Goal: Task Accomplishment & Management: Manage account settings

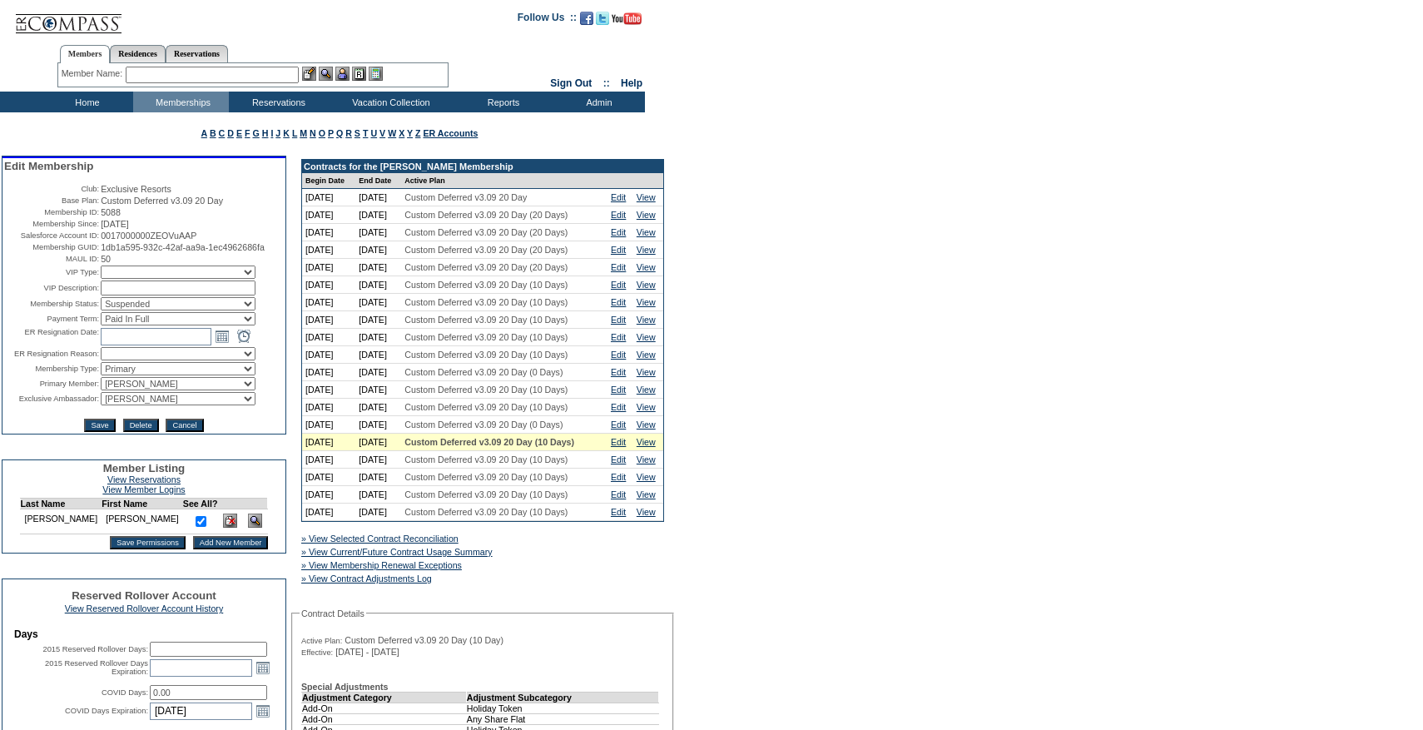
scroll to position [154, 0]
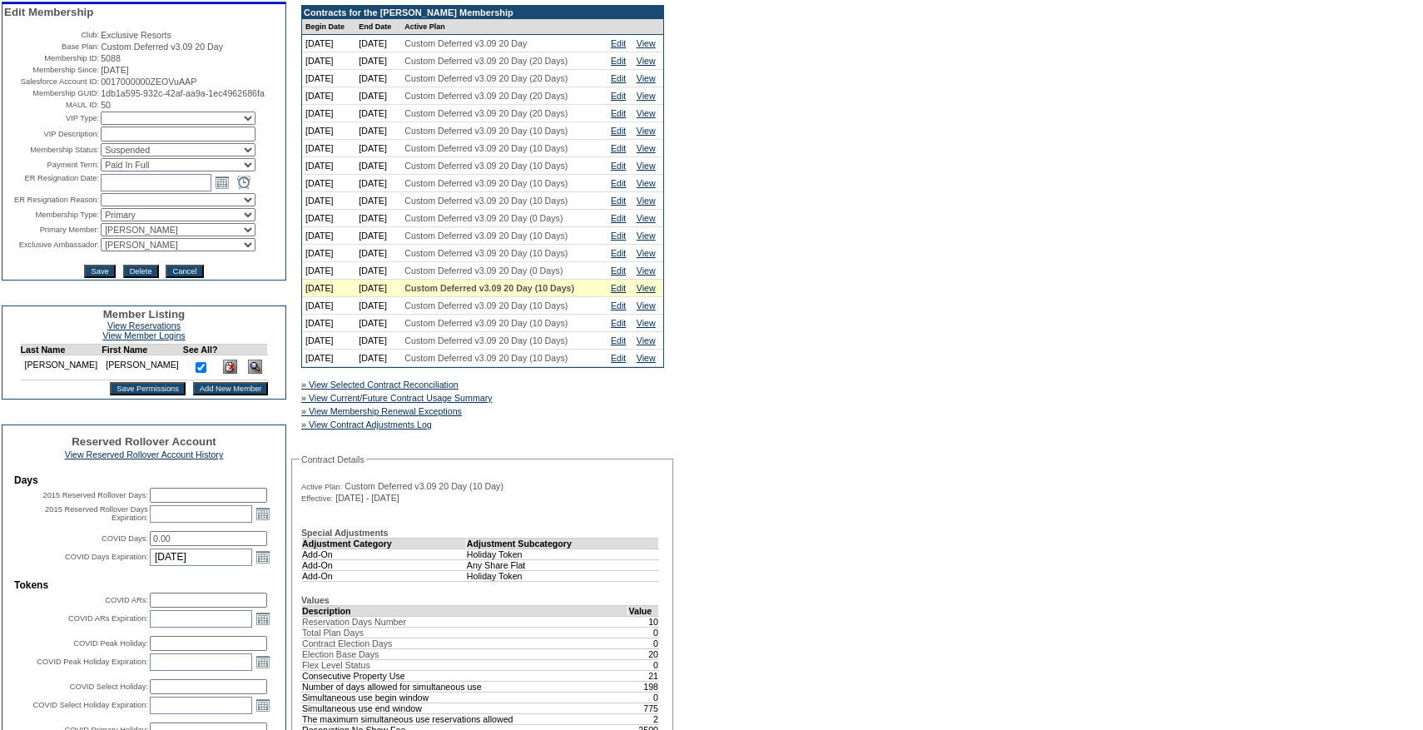
click at [220, 156] on select "Active Restricted Expired Inactive Past Due Disabled Resigned - Active Resigned…" at bounding box center [178, 149] width 155 height 13
select select "Active"
click at [101, 156] on select "Active Restricted Expired Inactive Past Due Disabled Resigned - Active Resigned…" at bounding box center [178, 149] width 155 height 13
click at [97, 278] on input "Save" at bounding box center [99, 271] width 31 height 13
click at [451, 403] on link "» View Current/Future Contract Usage Summary" at bounding box center [396, 398] width 191 height 10
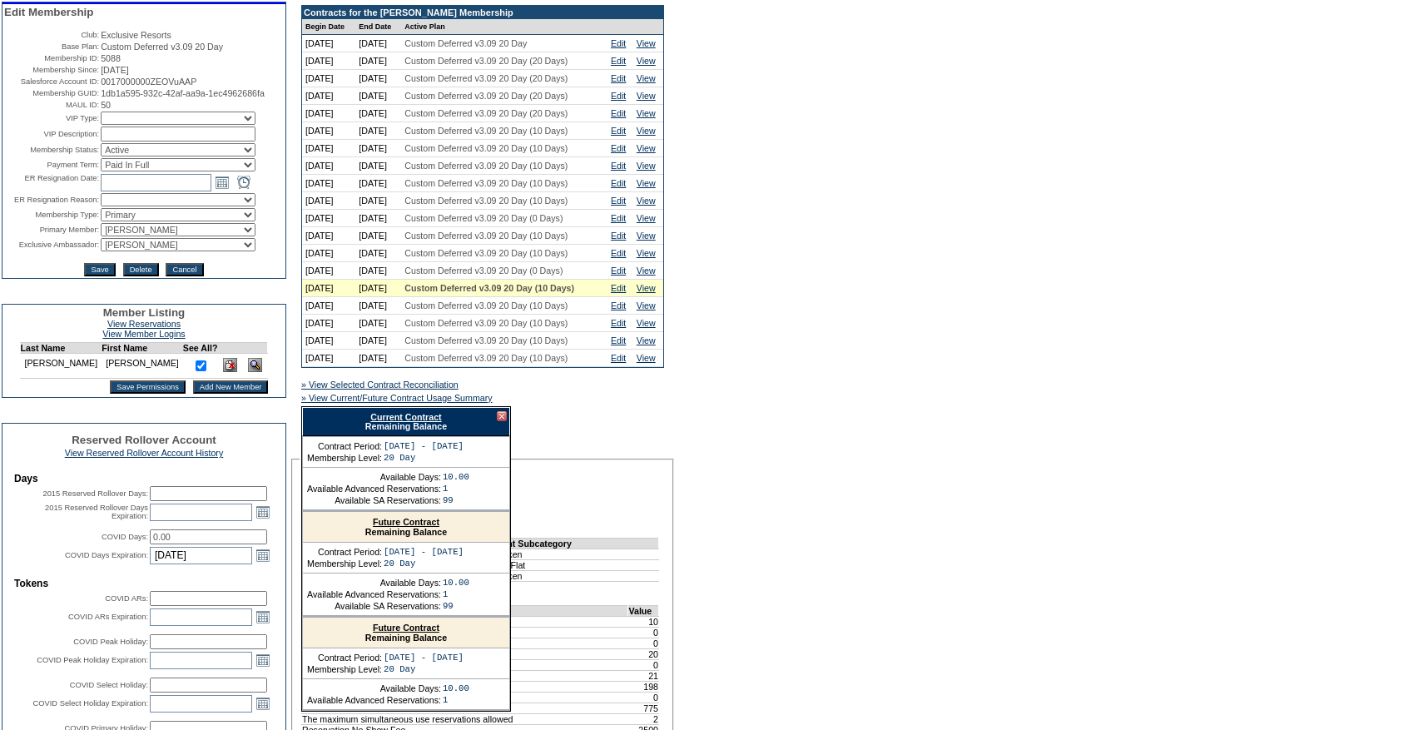
click at [396, 436] on div "Current Contract Remaining Balance" at bounding box center [406, 421] width 208 height 29
click at [410, 422] on link "Current Contract" at bounding box center [405, 417] width 71 height 10
click at [616, 293] on link "Edit" at bounding box center [618, 288] width 15 height 10
